Goal: Find specific page/section: Find specific page/section

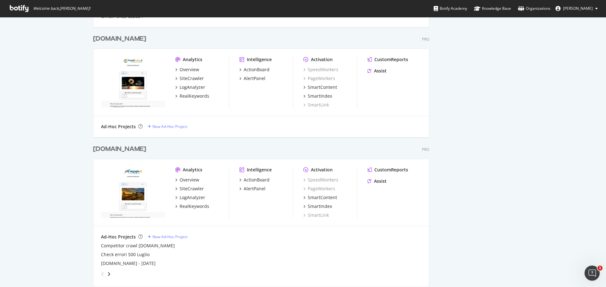
scroll to position [284, 0]
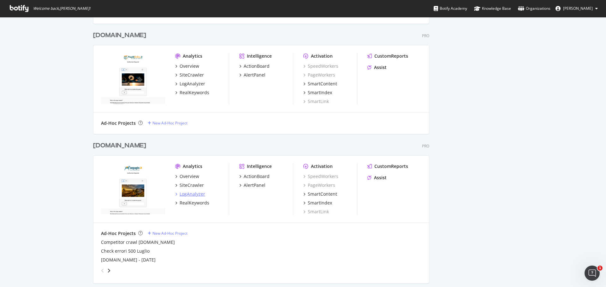
click at [194, 194] on div "LogAnalyzer" at bounding box center [192, 194] width 26 height 6
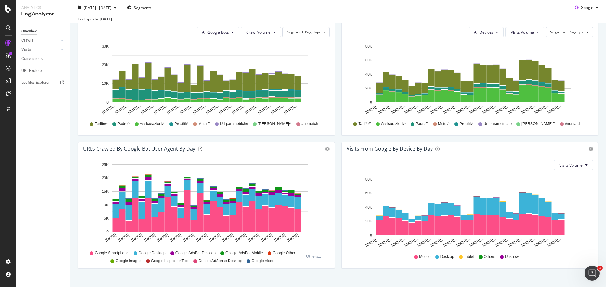
scroll to position [238, 0]
